Goal: Use online tool/utility

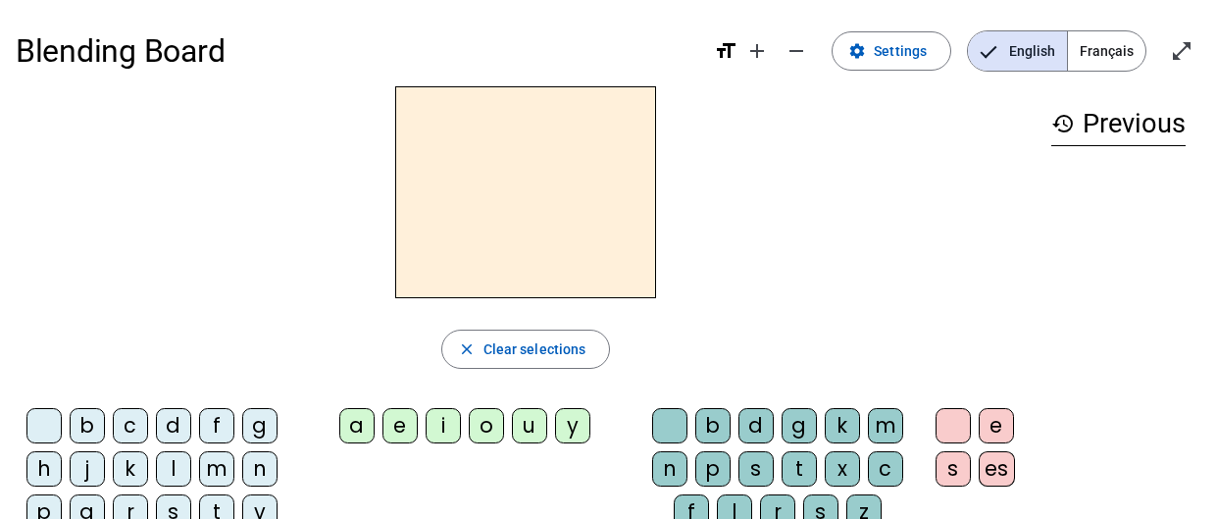
click at [175, 431] on div "d" at bounding box center [173, 425] width 35 height 35
click at [535, 427] on div "u" at bounding box center [529, 425] width 35 height 35
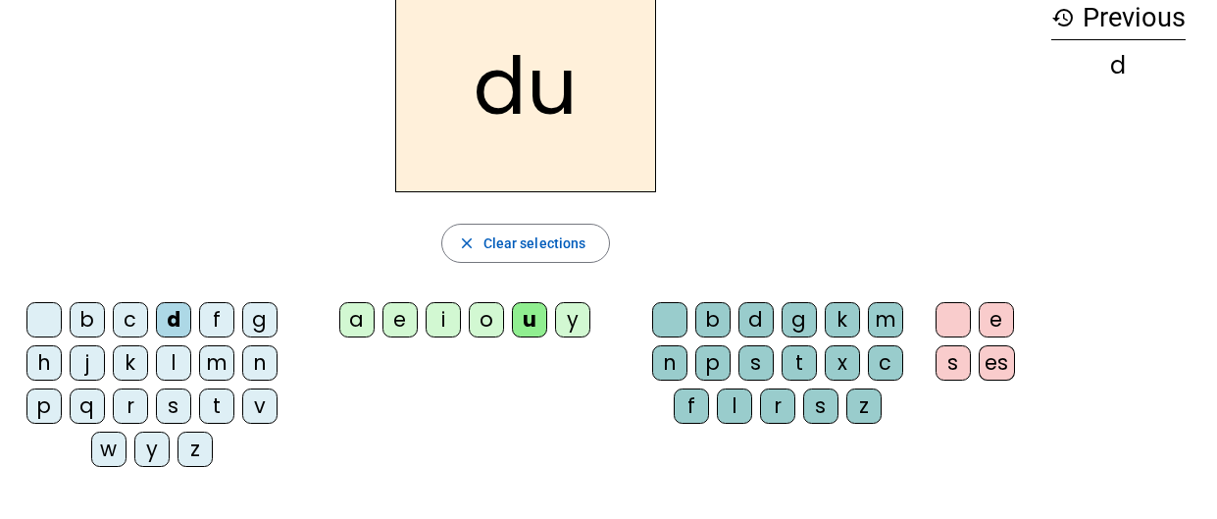
scroll to position [107, 0]
click at [217, 408] on div "t" at bounding box center [216, 404] width 35 height 35
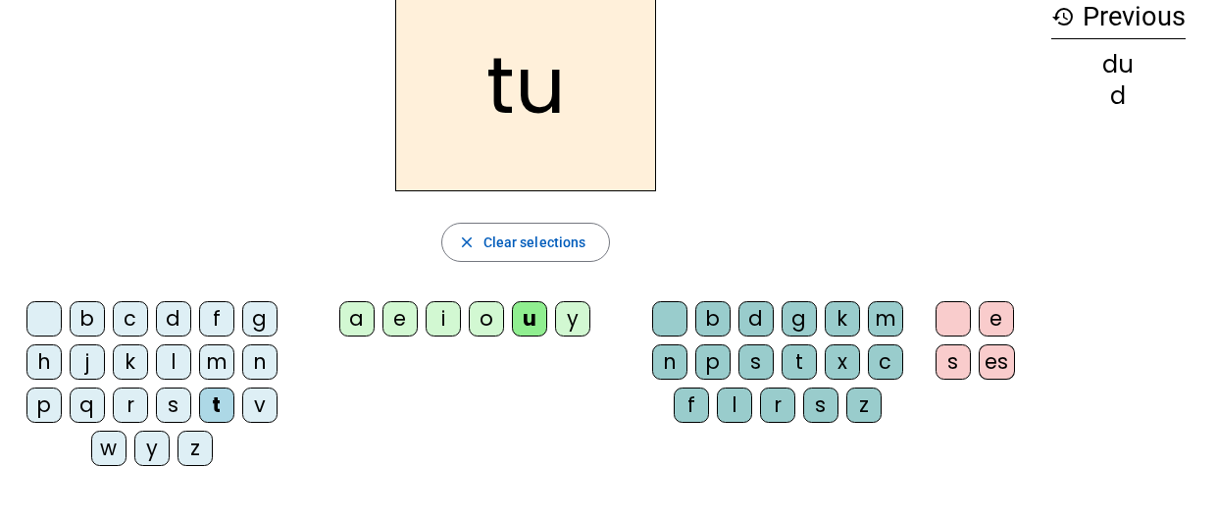
click at [362, 323] on div "a" at bounding box center [356, 318] width 35 height 35
click at [398, 321] on div "e" at bounding box center [400, 318] width 35 height 35
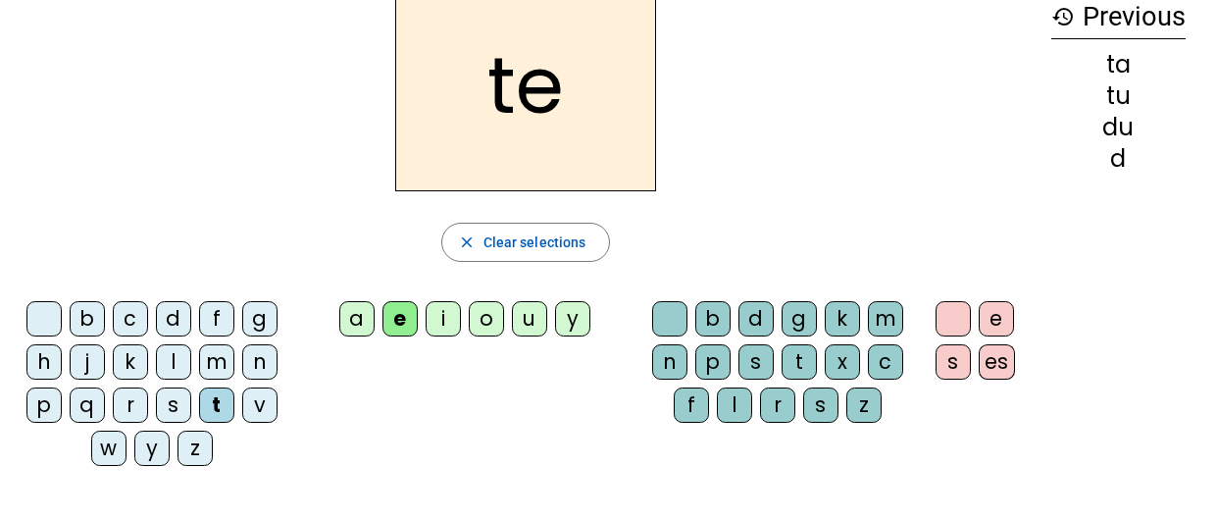
click at [177, 319] on div "d" at bounding box center [173, 318] width 35 height 35
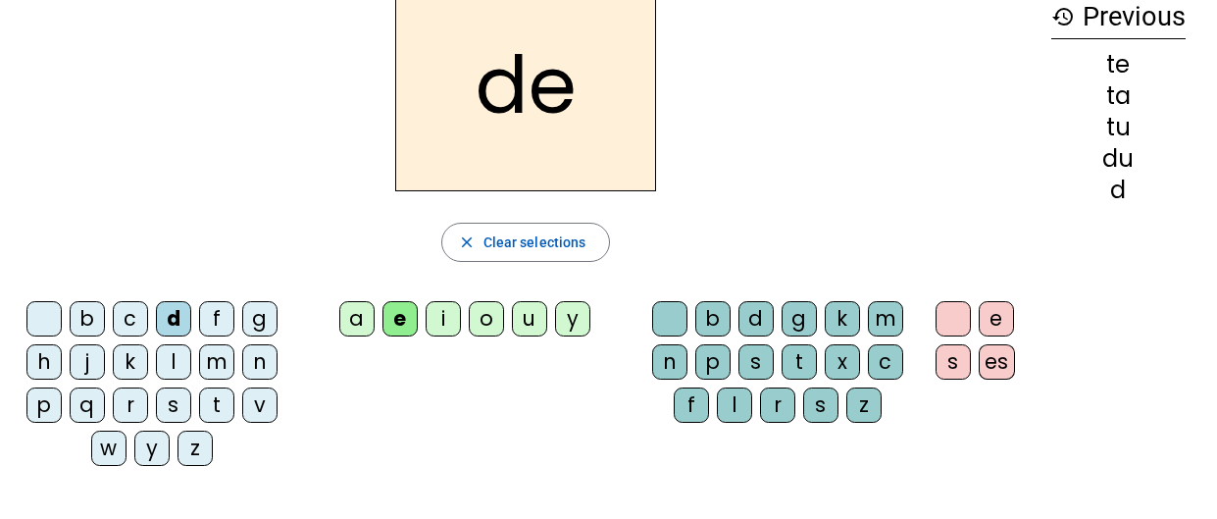
click at [90, 365] on div "j" at bounding box center [87, 361] width 35 height 35
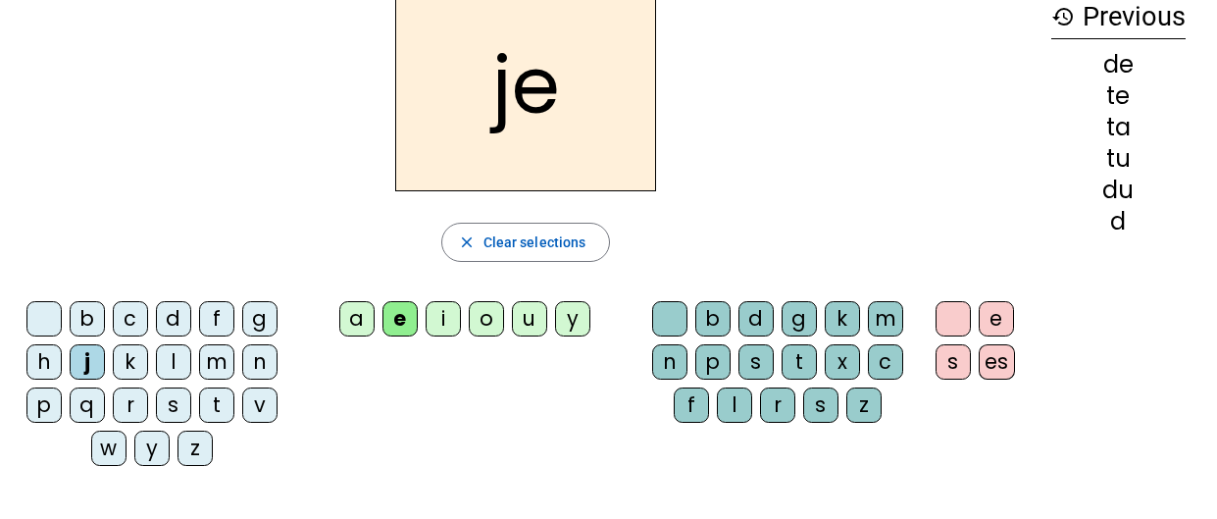
click at [219, 366] on div "m" at bounding box center [216, 361] width 35 height 35
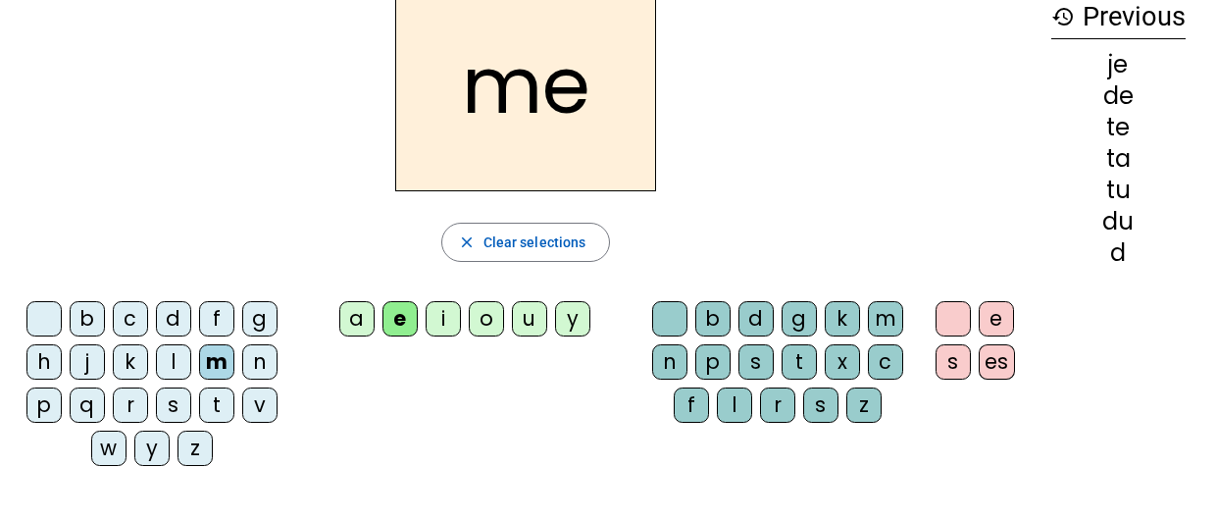
click at [363, 320] on div "a" at bounding box center [356, 318] width 35 height 35
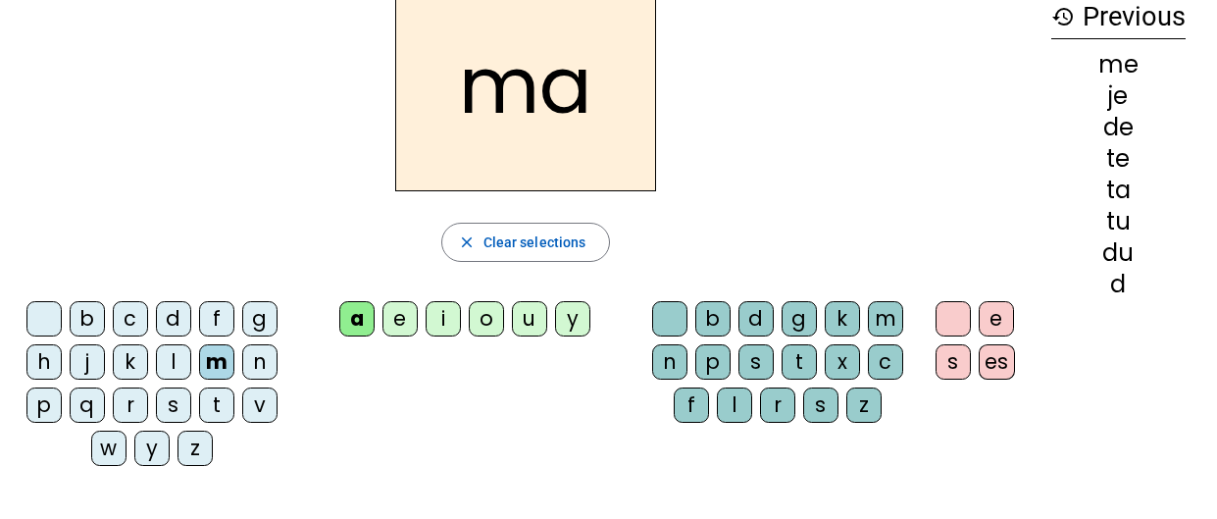
click at [735, 405] on div "l" at bounding box center [734, 404] width 35 height 35
